Goal: Communication & Community: Answer question/provide support

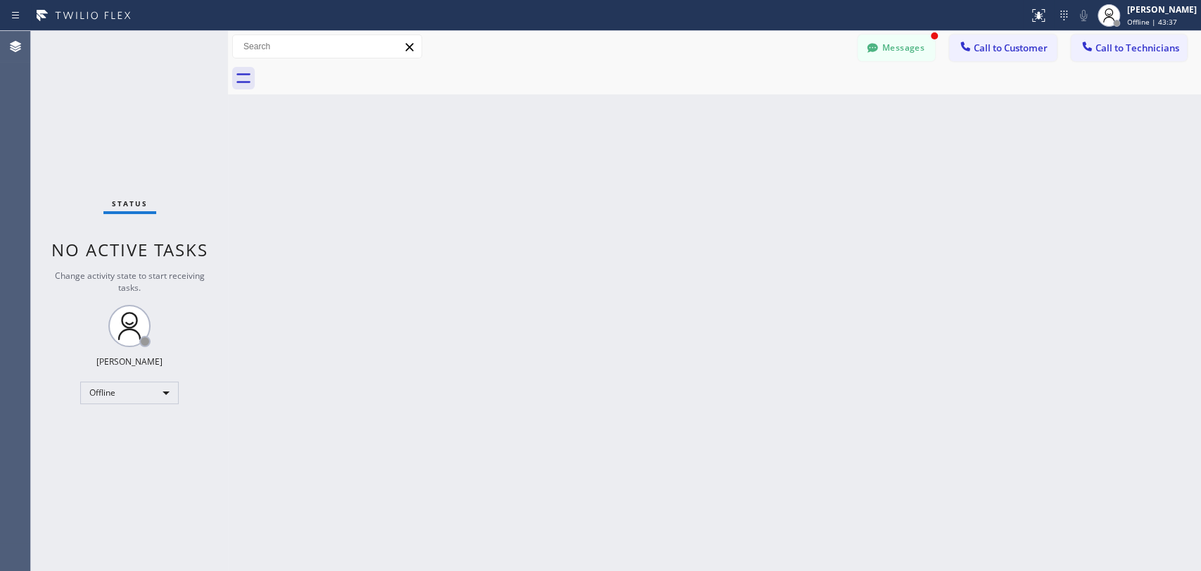
click at [125, 399] on div "Offline" at bounding box center [129, 392] width 99 height 23
click at [143, 430] on li "Available" at bounding box center [129, 427] width 96 height 17
click at [912, 53] on button "Messages" at bounding box center [896, 47] width 77 height 27
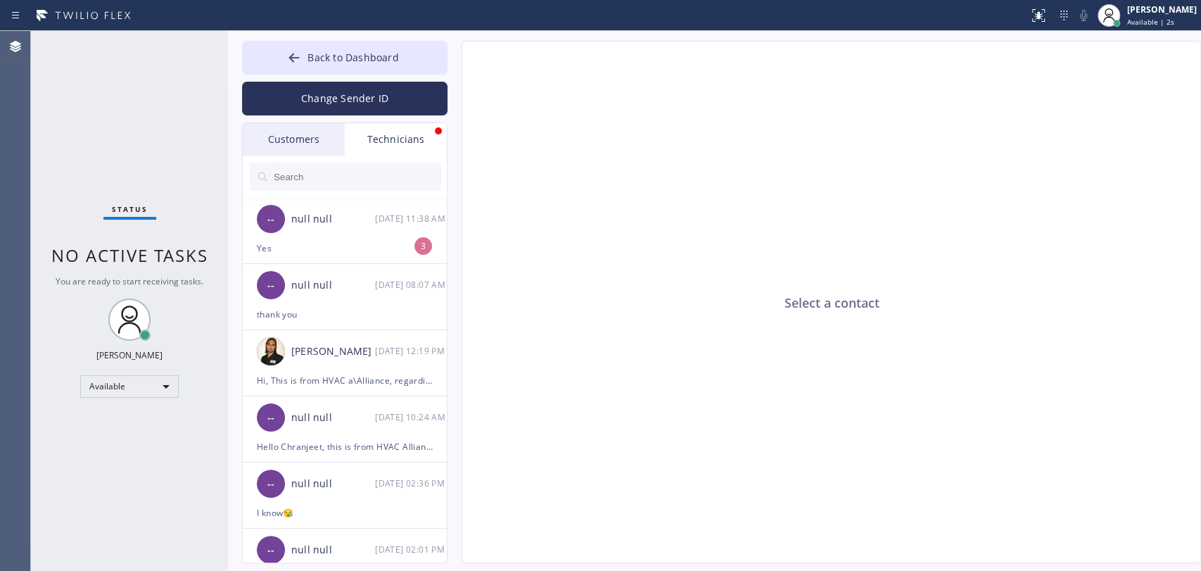
click at [388, 150] on div "Technicians" at bounding box center [396, 139] width 102 height 32
click at [366, 234] on div "-- null null [DATE] 11:38 AM" at bounding box center [345, 219] width 205 height 42
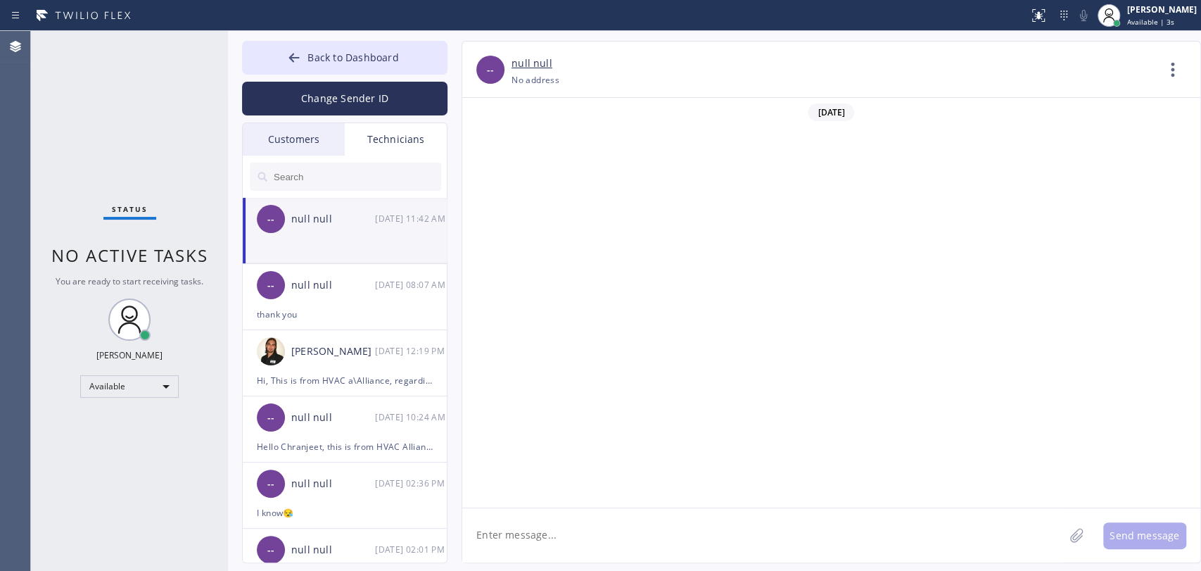
scroll to position [709, 0]
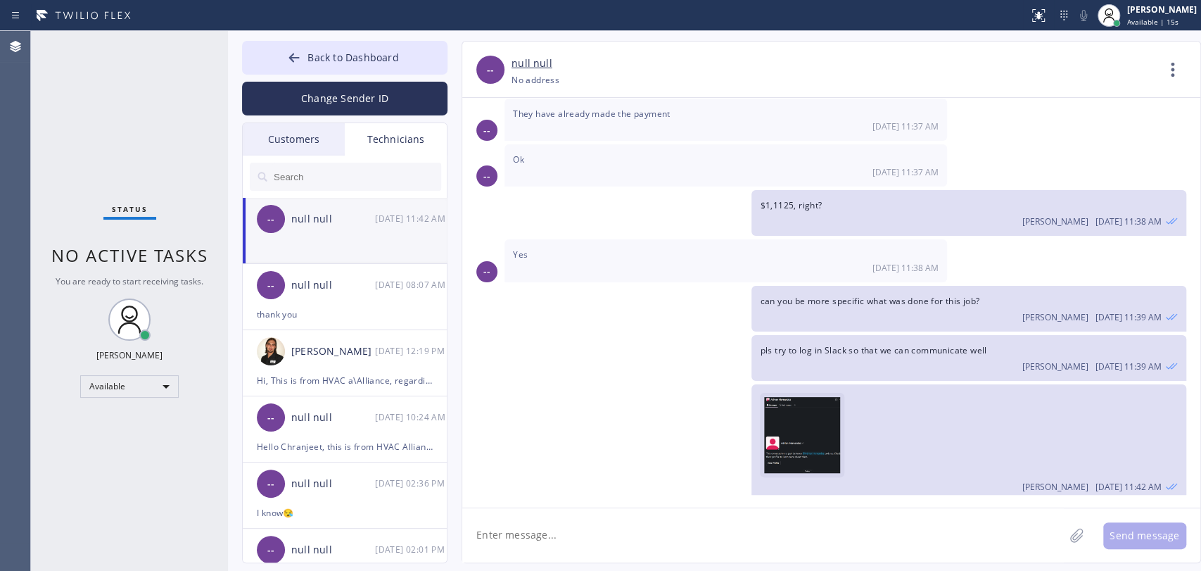
click at [791, 397] on img at bounding box center [805, 439] width 82 height 84
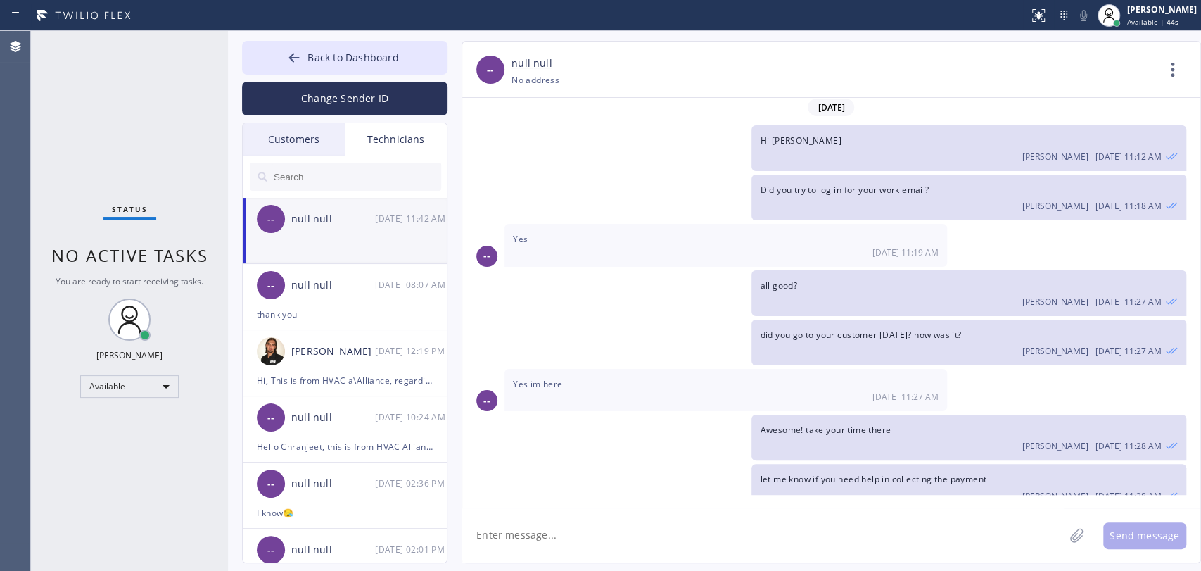
scroll to position [0, 0]
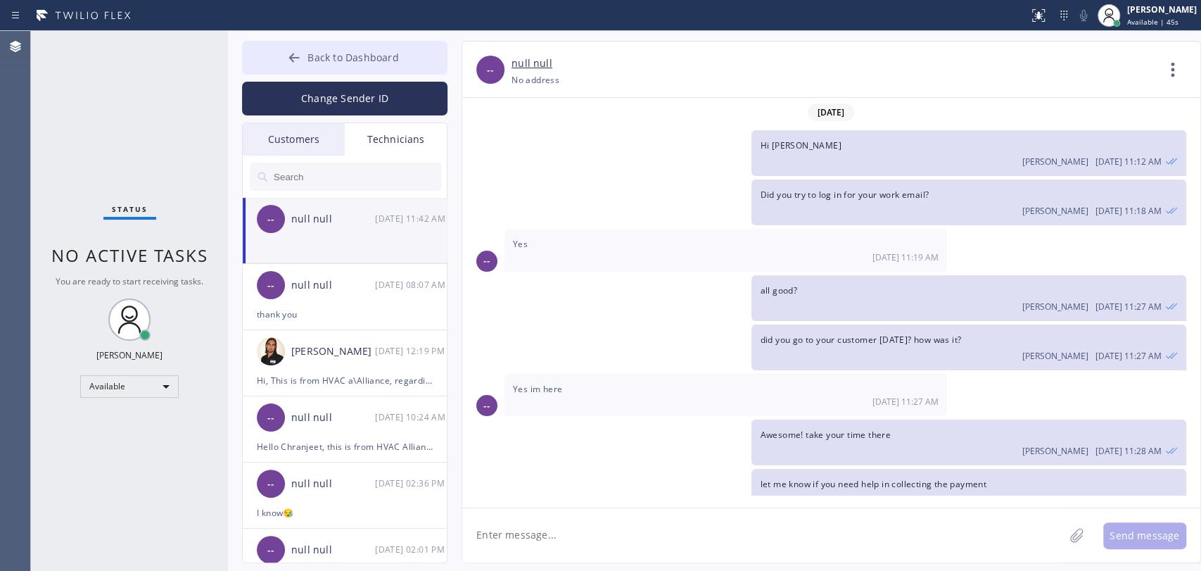
click at [392, 65] on button "Back to Dashboard" at bounding box center [344, 58] width 205 height 34
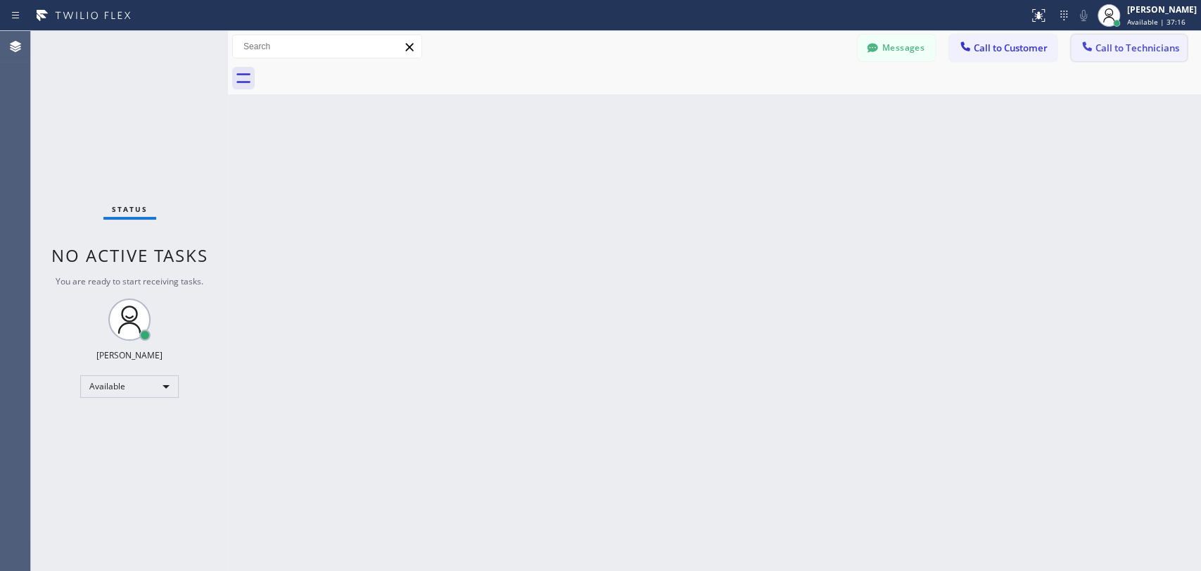
click at [1131, 52] on span "Call to Technicians" at bounding box center [1138, 48] width 84 height 13
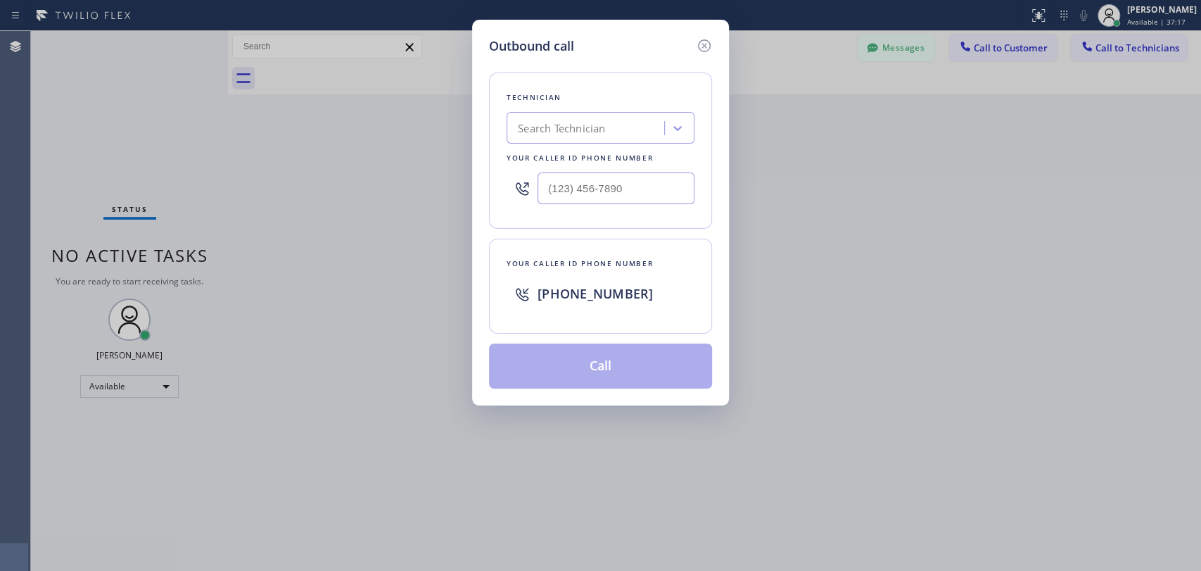
click at [561, 127] on div "Search Technician" at bounding box center [561, 128] width 87 height 16
type input "sevak"
click at [544, 151] on div "[PERSON_NAME]" at bounding box center [601, 157] width 188 height 25
type input "[PHONE_NUMBER]"
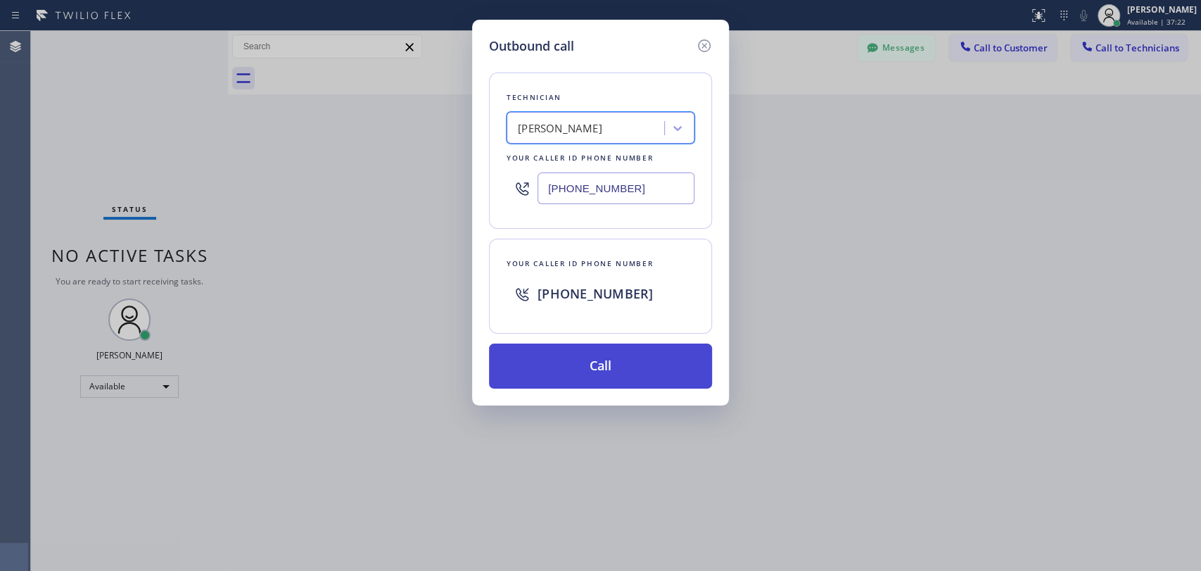
click at [599, 357] on button "Call" at bounding box center [600, 365] width 223 height 45
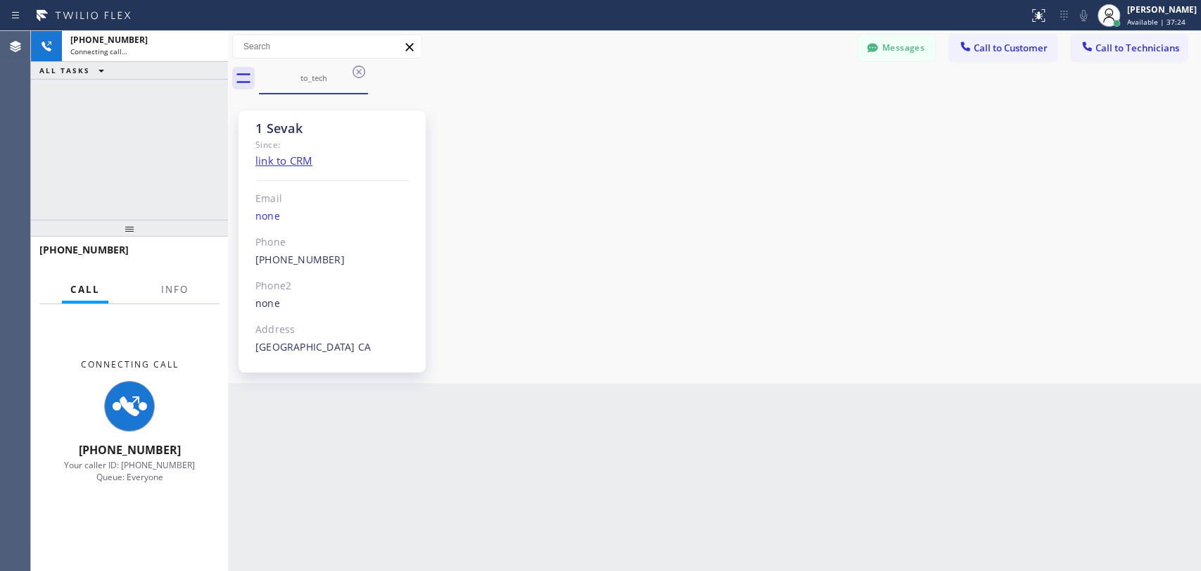
scroll to position [662, 0]
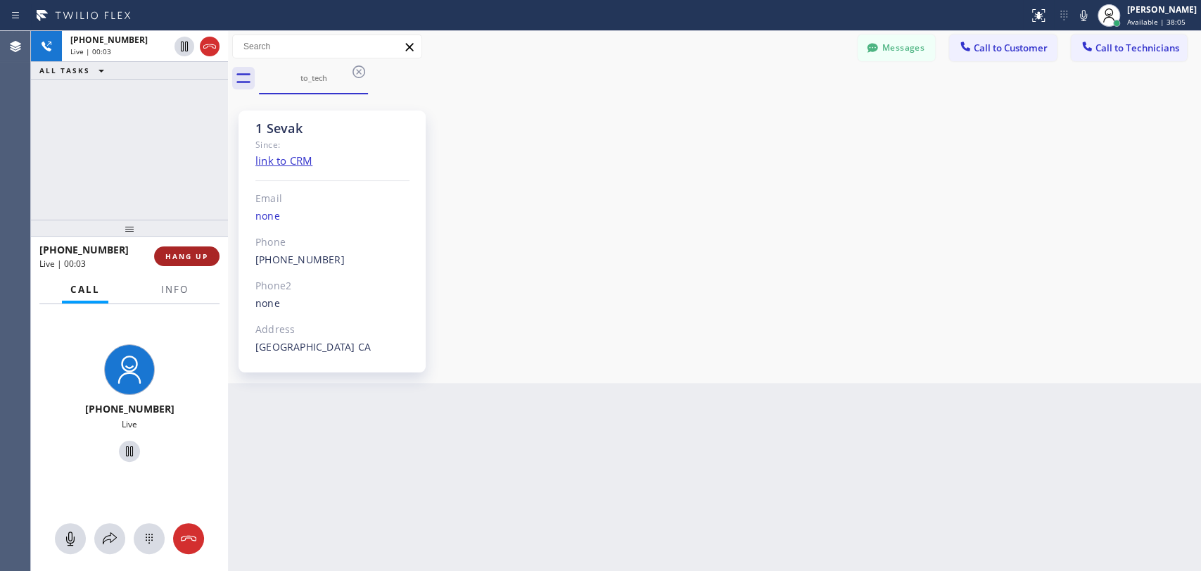
click at [196, 262] on button "HANG UP" at bounding box center [186, 256] width 65 height 20
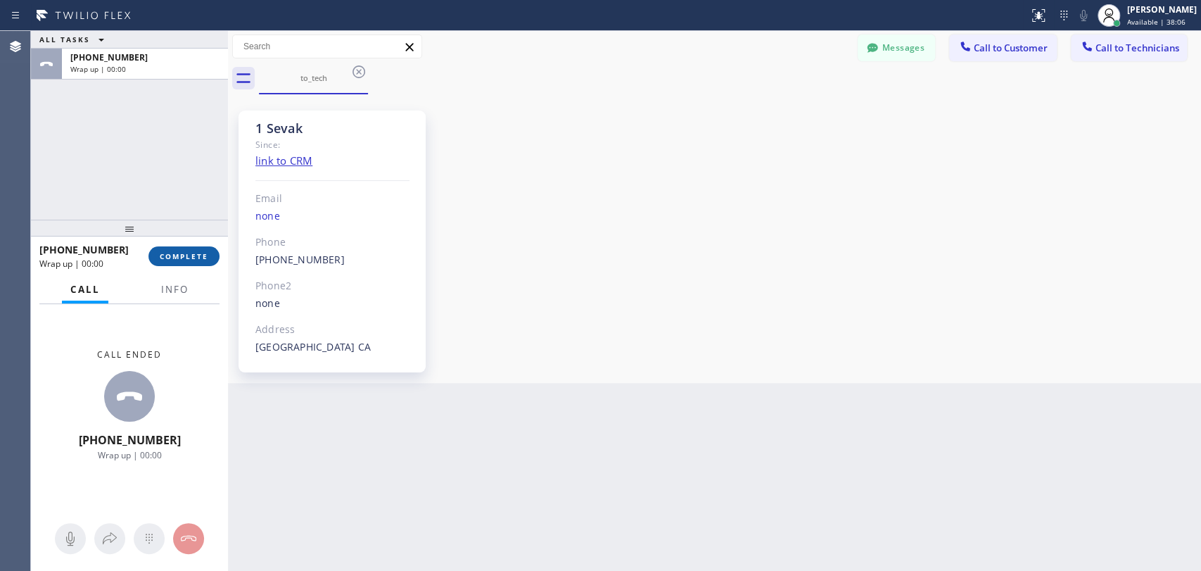
click at [203, 255] on span "COMPLETE" at bounding box center [184, 256] width 49 height 10
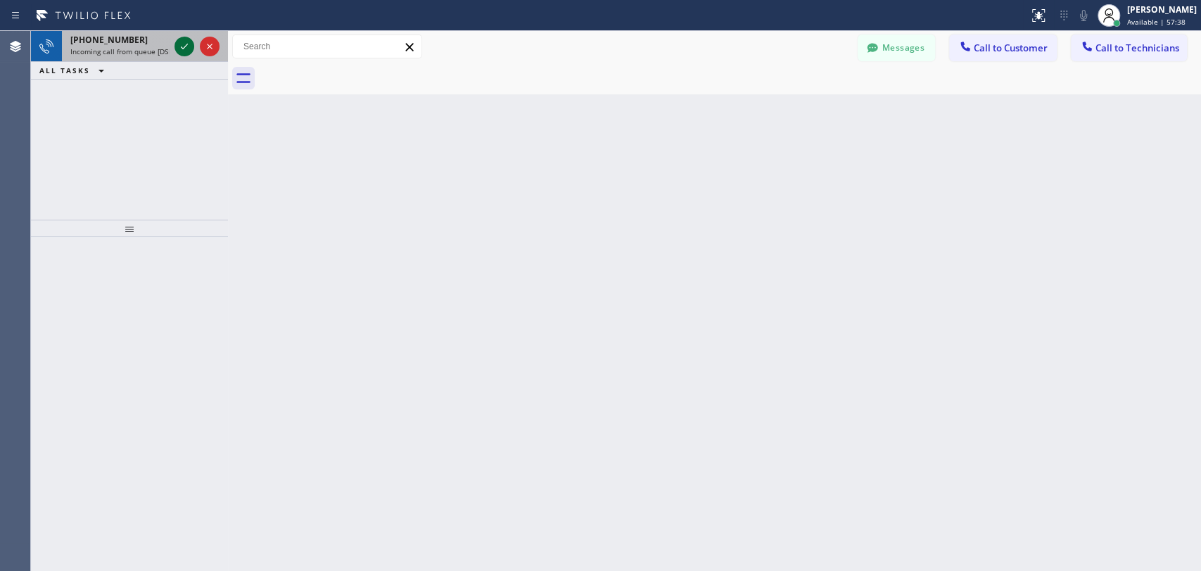
click at [190, 46] on icon at bounding box center [184, 46] width 17 height 17
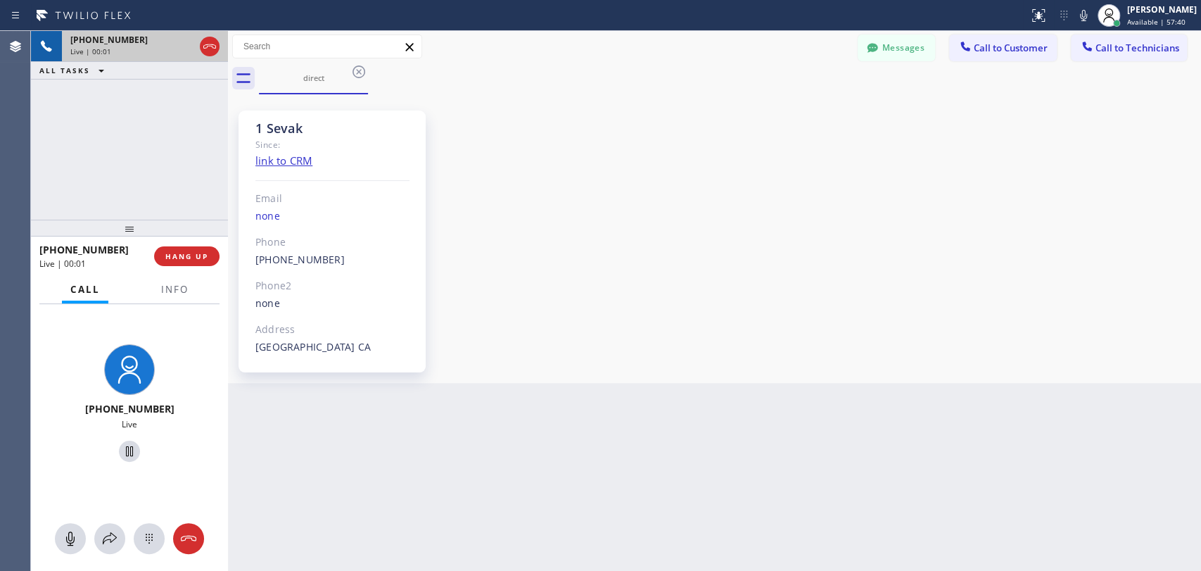
scroll to position [662, 0]
click at [182, 251] on span "HANG UP" at bounding box center [186, 256] width 43 height 10
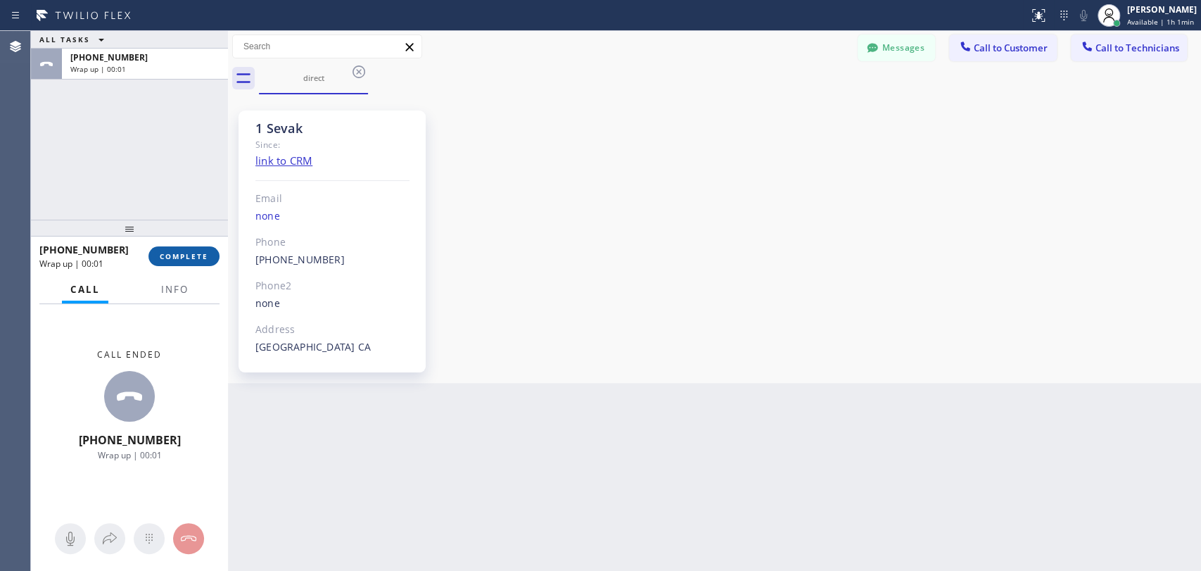
click at [183, 252] on span "COMPLETE" at bounding box center [184, 256] width 49 height 10
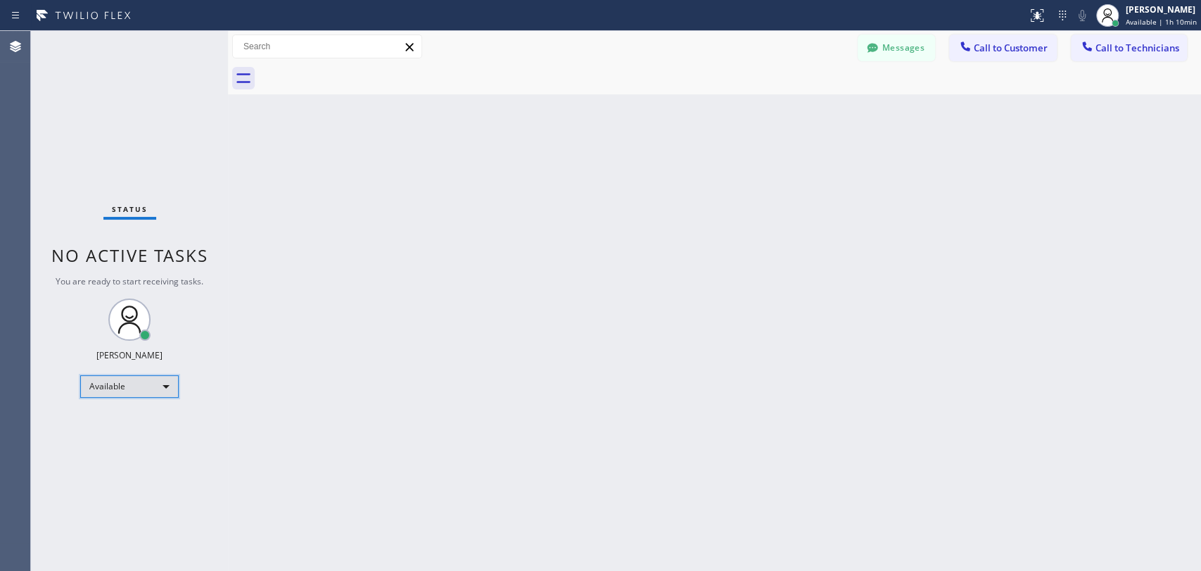
click at [152, 387] on div "Available" at bounding box center [129, 386] width 99 height 23
click at [160, 386] on div "Available" at bounding box center [129, 386] width 99 height 23
click at [137, 436] on li "Unavailable" at bounding box center [129, 439] width 96 height 17
click at [111, 393] on div "Unavailable" at bounding box center [129, 392] width 99 height 23
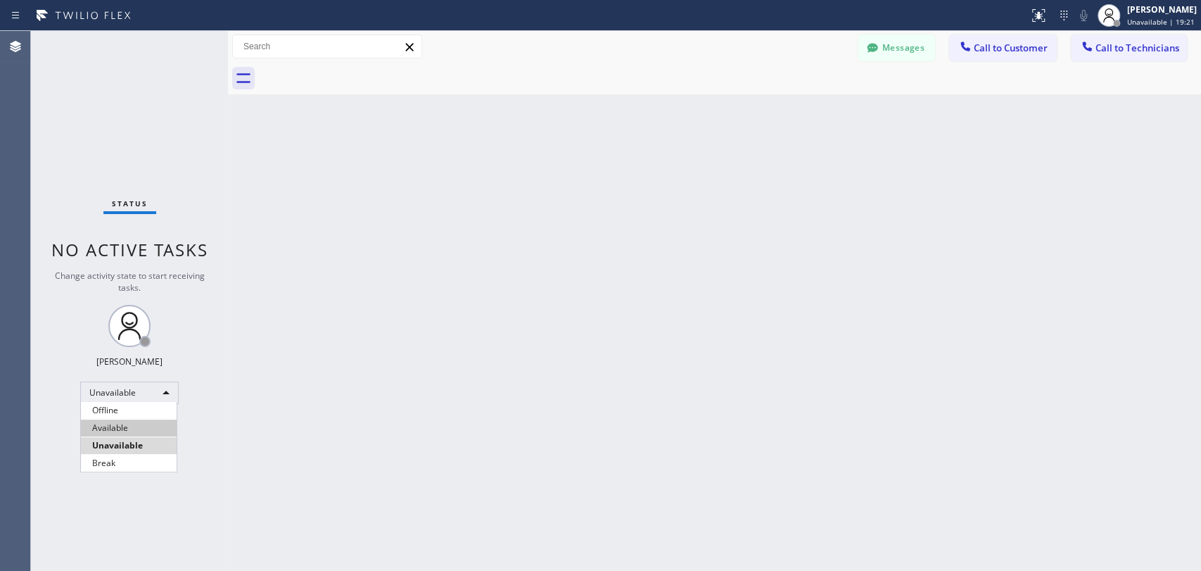
click at [110, 423] on li "Available" at bounding box center [129, 427] width 96 height 17
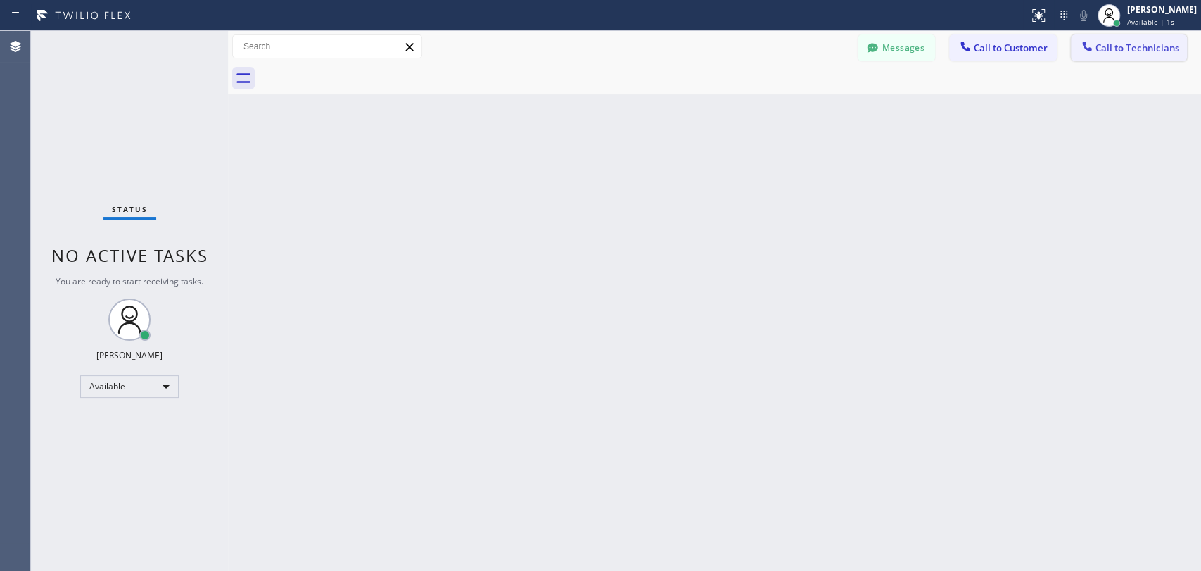
click at [1100, 46] on span "Call to Technicians" at bounding box center [1138, 48] width 84 height 13
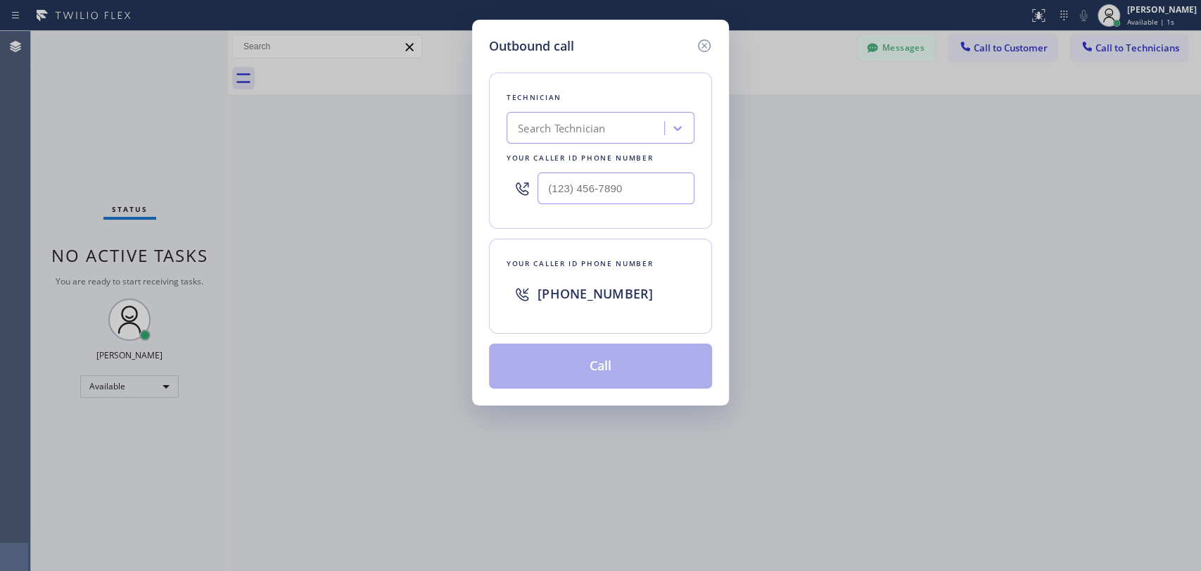
click at [654, 125] on div "Search Technician" at bounding box center [587, 128] width 153 height 25
type input "serg"
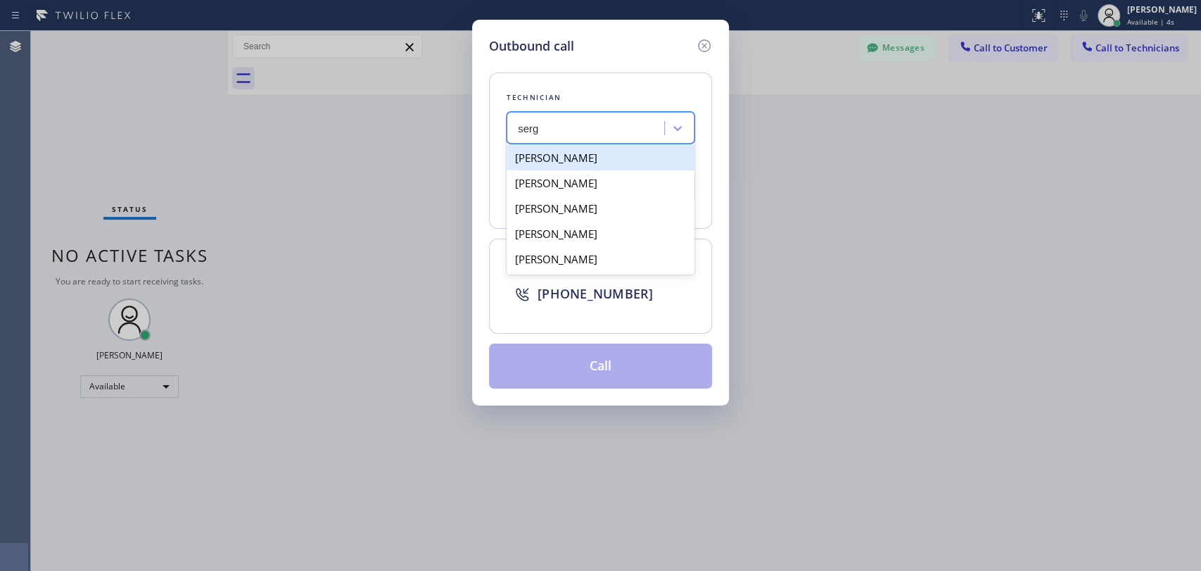
click at [587, 156] on div "[PERSON_NAME]" at bounding box center [601, 157] width 188 height 25
type input "[PHONE_NUMBER]"
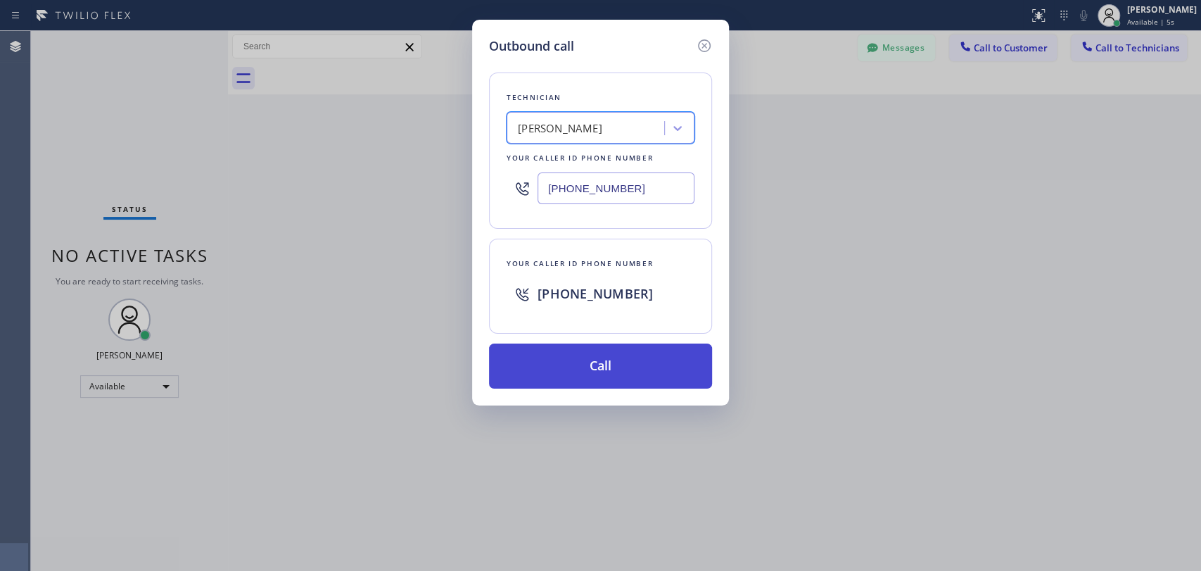
click at [598, 356] on button "Call" at bounding box center [600, 365] width 223 height 45
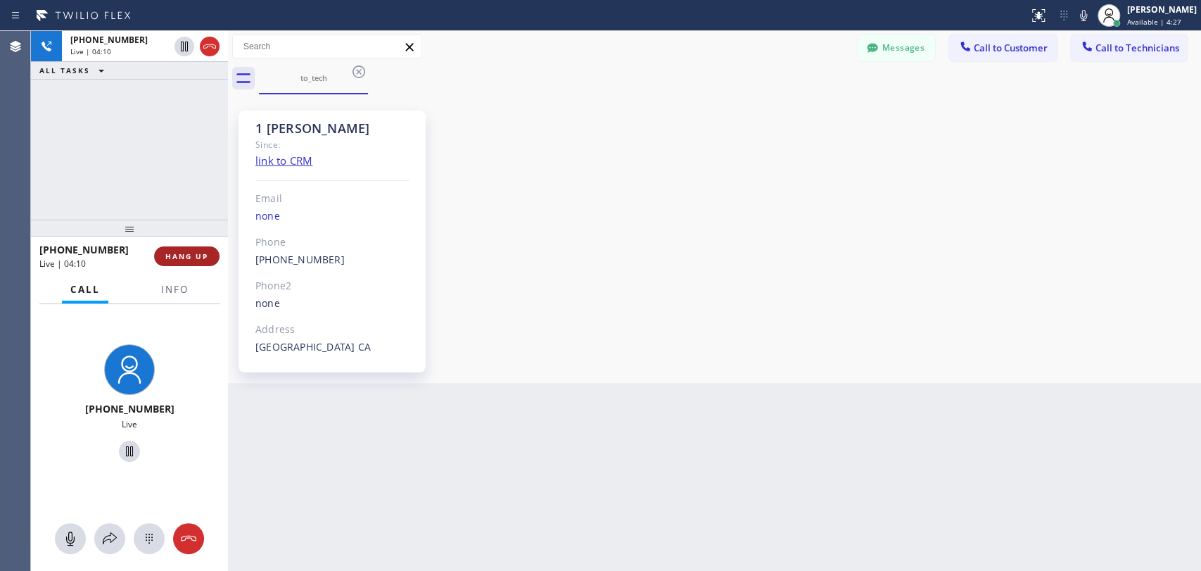
click at [202, 253] on span "HANG UP" at bounding box center [186, 256] width 43 height 10
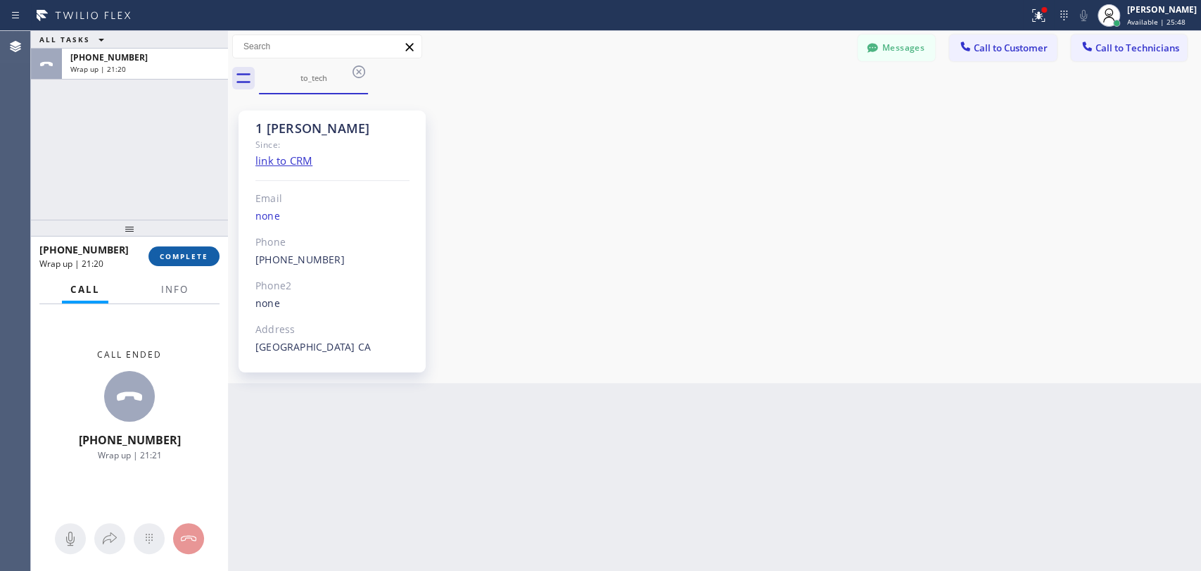
click at [191, 253] on span "COMPLETE" at bounding box center [184, 256] width 49 height 10
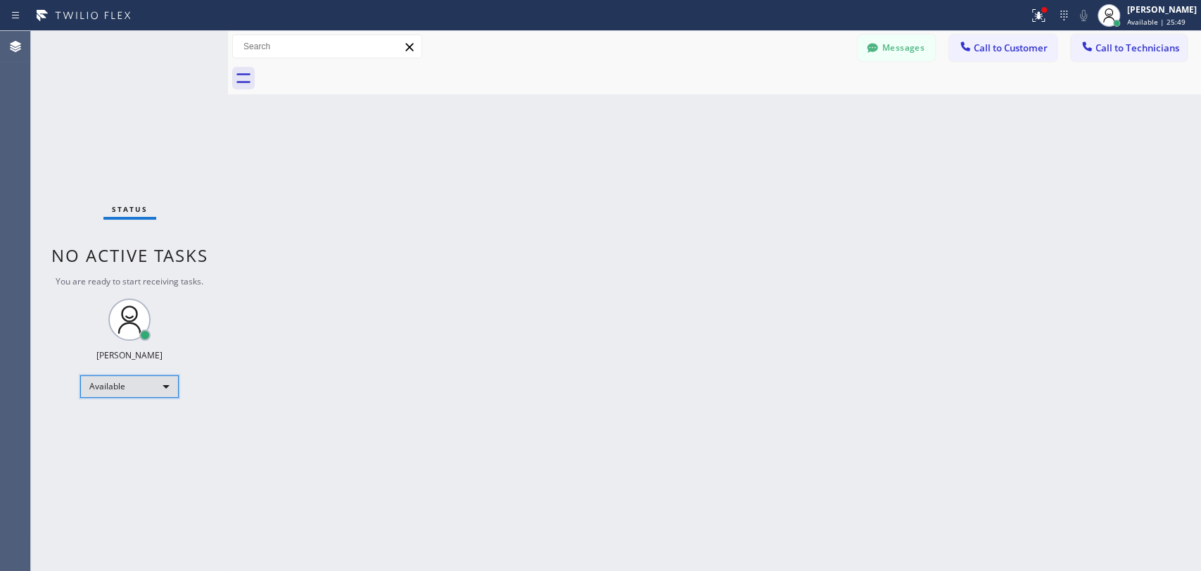
click at [154, 384] on div "Available" at bounding box center [129, 386] width 99 height 23
click at [149, 398] on li "Offline" at bounding box center [129, 404] width 96 height 17
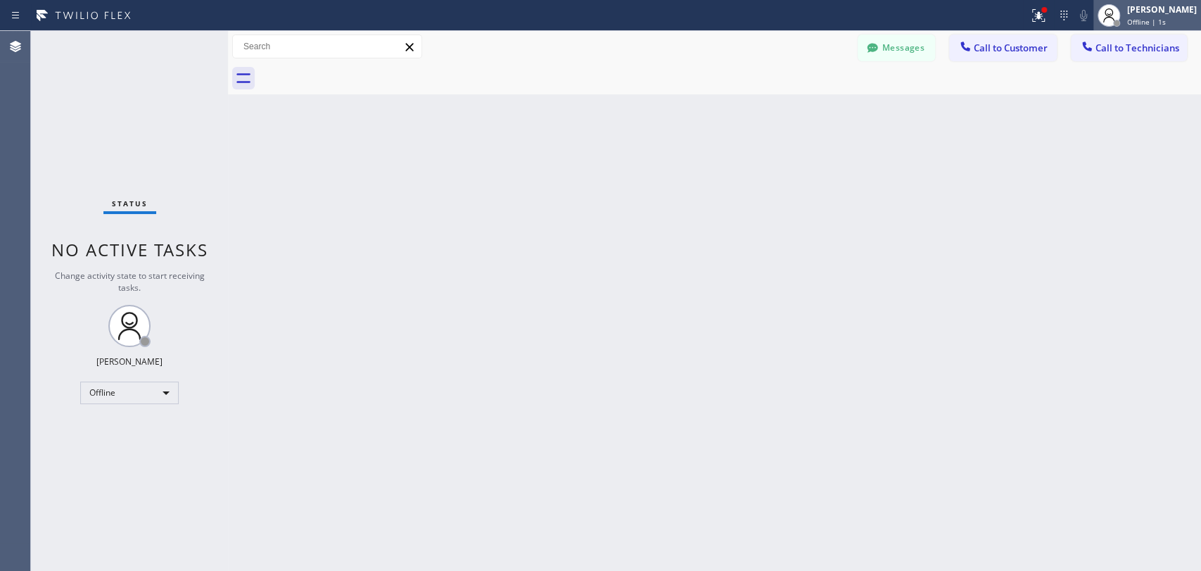
click at [1144, 19] on span "Offline | 1s" at bounding box center [1146, 22] width 39 height 10
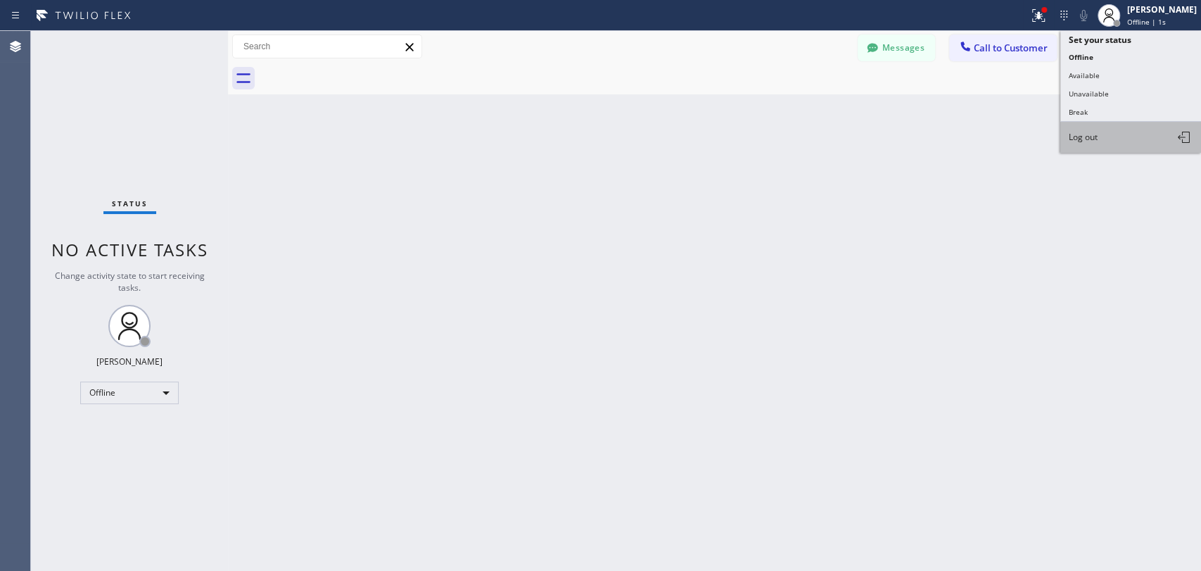
click at [1143, 137] on button "Log out" at bounding box center [1130, 137] width 141 height 31
